Goal: Task Accomplishment & Management: Manage account settings

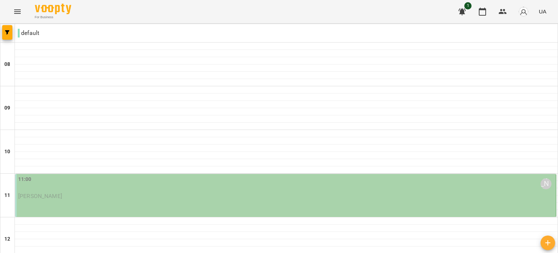
scroll to position [445, 0]
type input "**********"
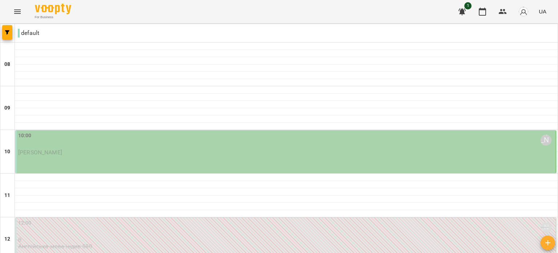
scroll to position [291, 0]
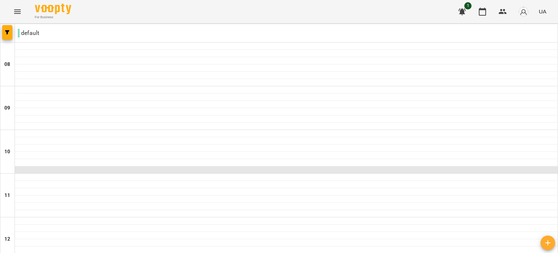
scroll to position [463, 0]
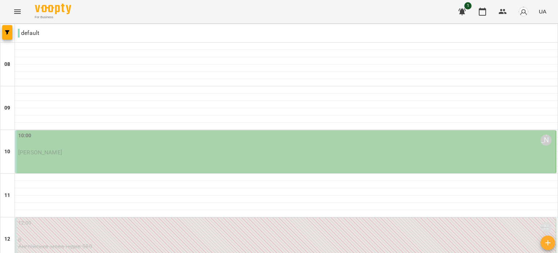
scroll to position [0, 0]
click at [231, 145] on div "10:00 [PERSON_NAME]" at bounding box center [286, 140] width 536 height 17
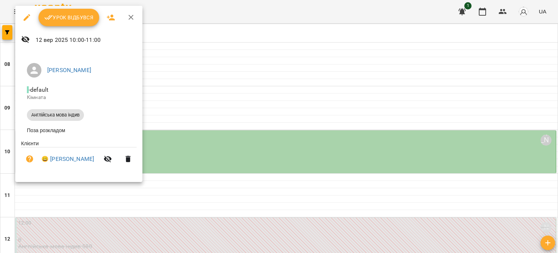
click at [76, 21] on span "Урок відбувся" at bounding box center [68, 17] width 49 height 9
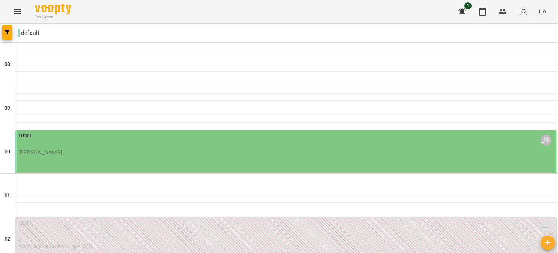
scroll to position [400, 0]
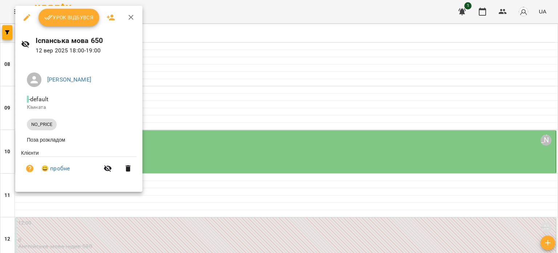
click at [65, 17] on span "Урок відбувся" at bounding box center [68, 17] width 49 height 9
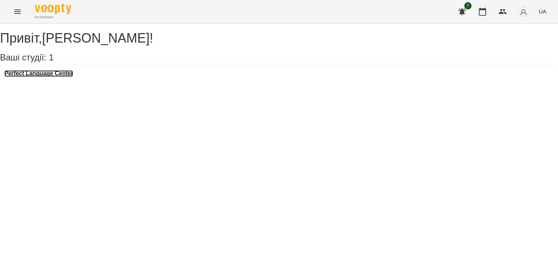
click at [72, 77] on h3 "Perfect Language Center" at bounding box center [38, 73] width 69 height 7
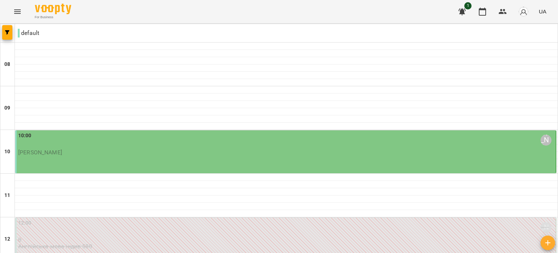
scroll to position [472, 0]
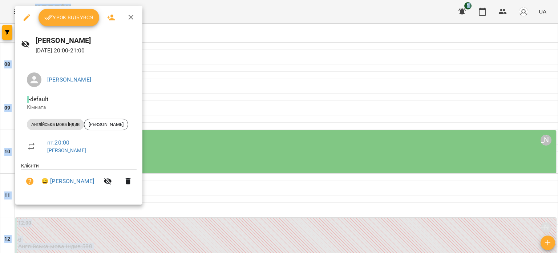
click at [75, 24] on button "Урок відбувся" at bounding box center [69, 17] width 61 height 17
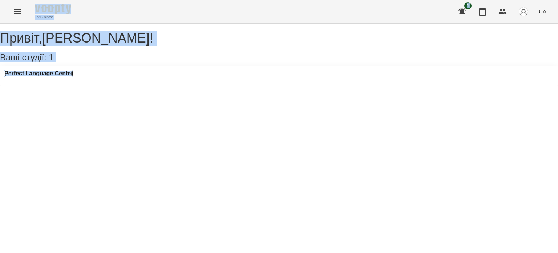
click at [53, 77] on h3 "Perfect Language Center" at bounding box center [38, 73] width 69 height 7
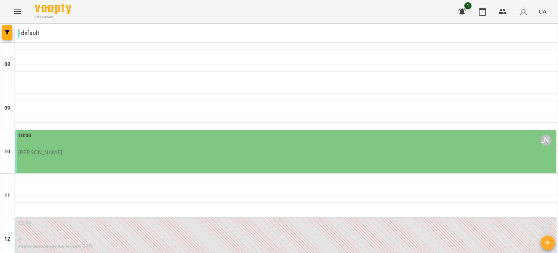
scroll to position [536, 0]
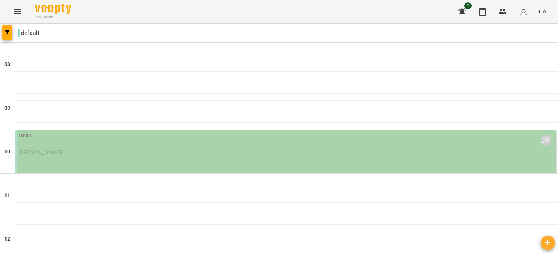
click at [282, 142] on div "10:00 [PERSON_NAME]" at bounding box center [286, 140] width 536 height 17
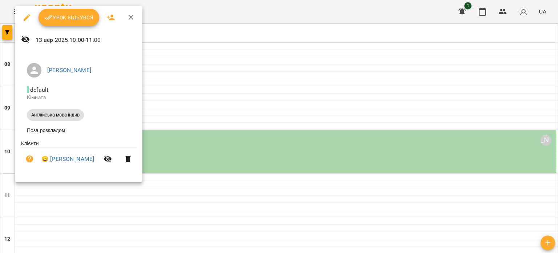
click at [70, 18] on span "Урок відбувся" at bounding box center [68, 17] width 49 height 9
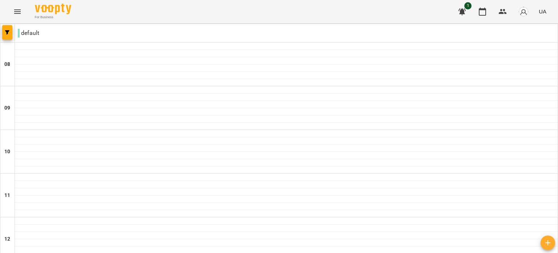
scroll to position [536, 0]
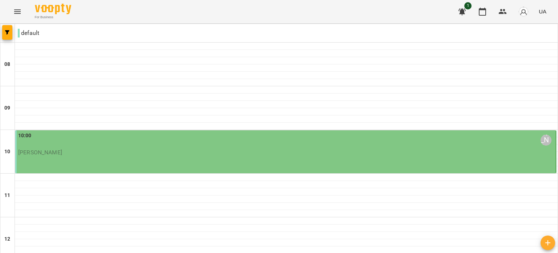
scroll to position [36, 0]
